Goal: Find specific page/section: Find specific page/section

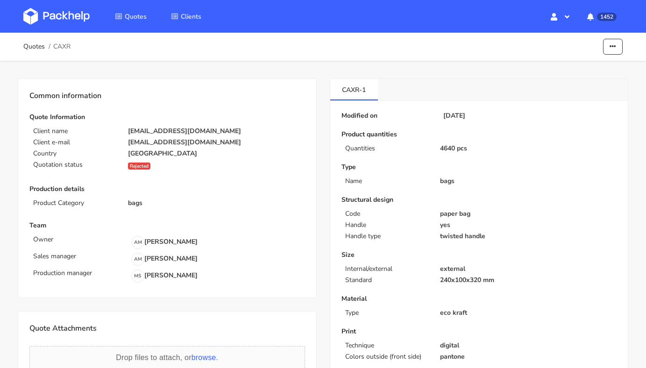
click at [270, 253] on div "Sales manager AM [PERSON_NAME]" at bounding box center [166, 259] width 275 height 13
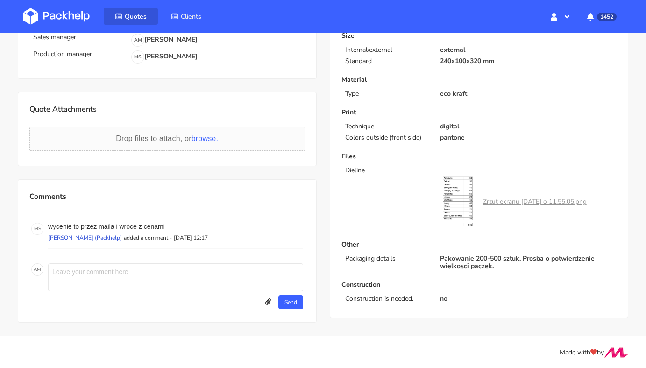
click at [143, 9] on link "Quotes" at bounding box center [131, 16] width 54 height 17
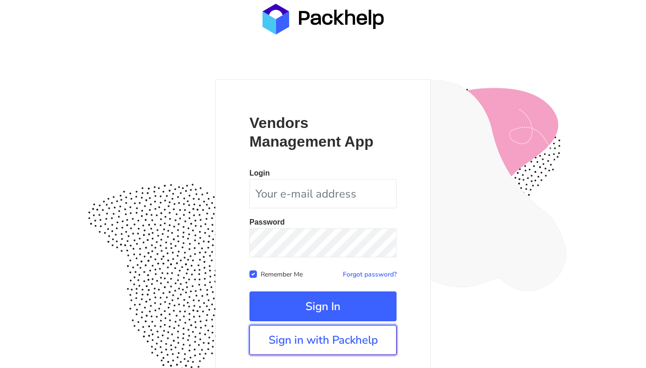
click at [324, 337] on link "Sign in with Packhelp" at bounding box center [322, 340] width 147 height 30
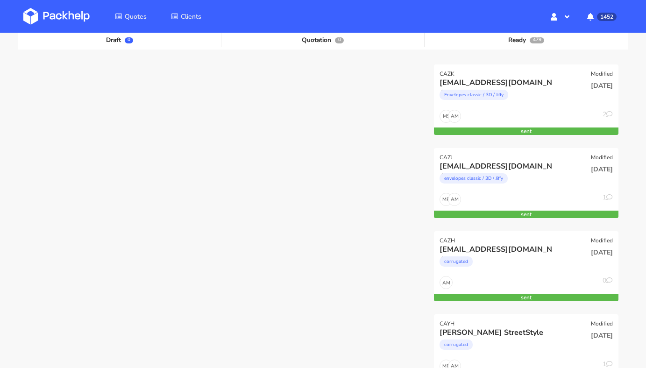
scroll to position [110, 0]
